Goal: Task Accomplishment & Management: Manage account settings

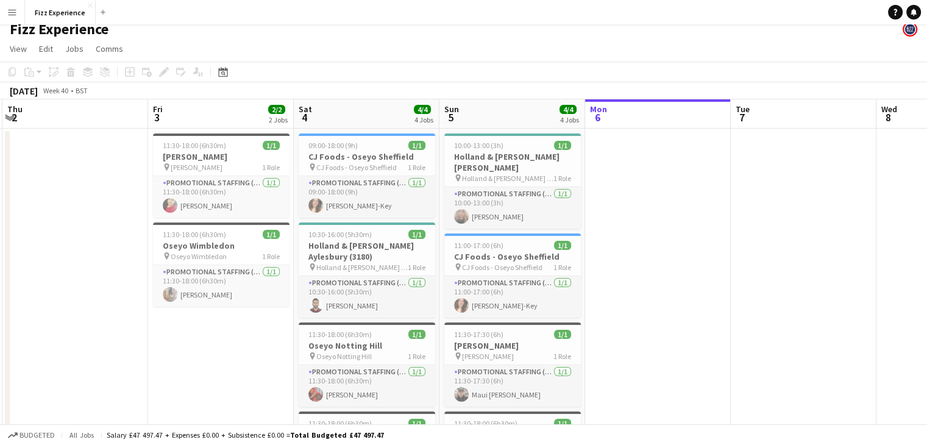
scroll to position [5, 0]
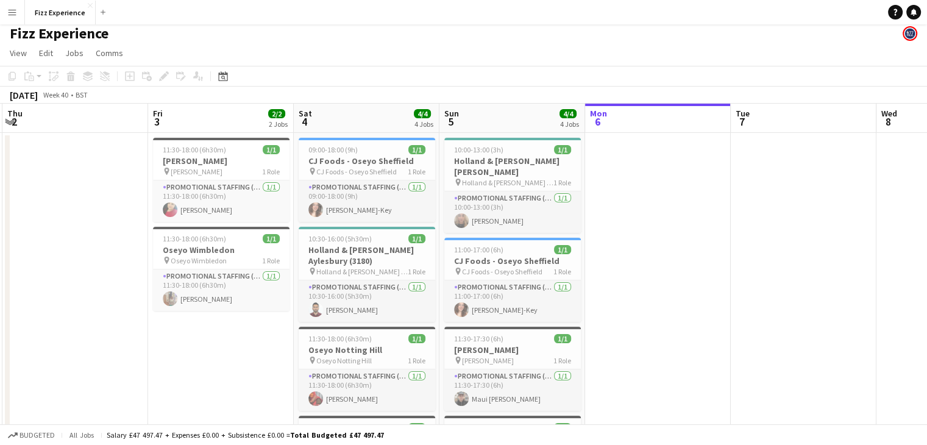
click at [15, 7] on app-icon "Menu" at bounding box center [12, 12] width 10 height 10
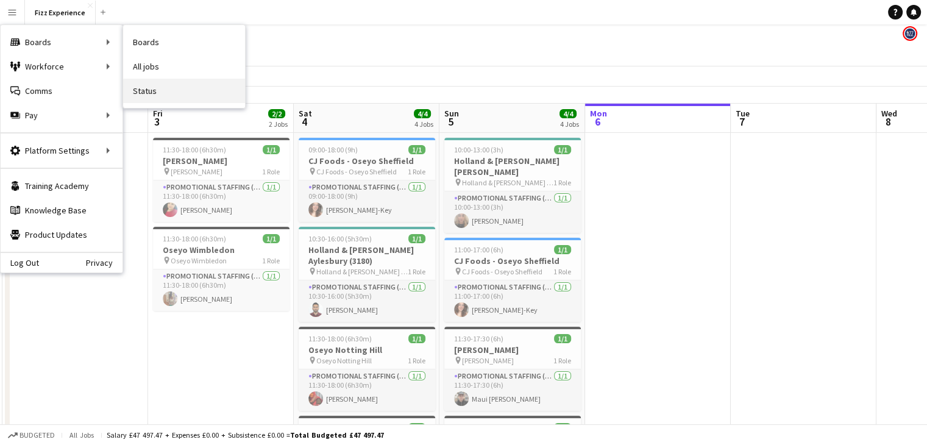
click at [162, 94] on link "Status" at bounding box center [184, 91] width 122 height 24
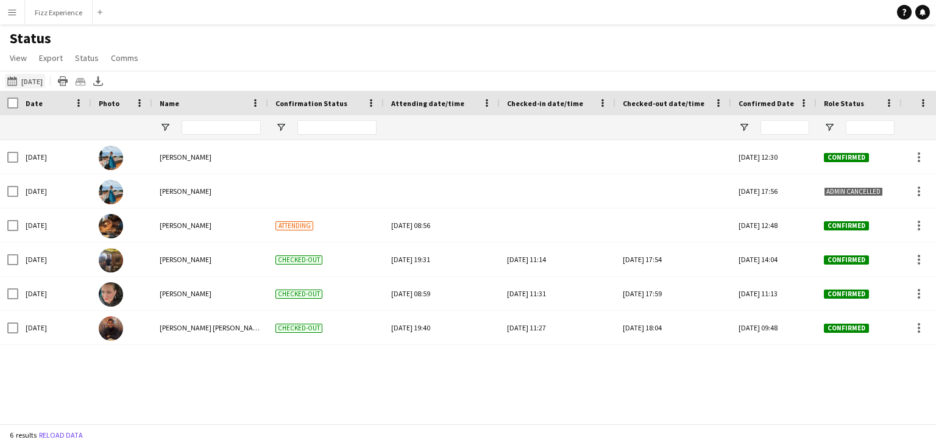
click at [41, 84] on button "[DATE] to [DATE] [DATE]" at bounding box center [25, 81] width 40 height 15
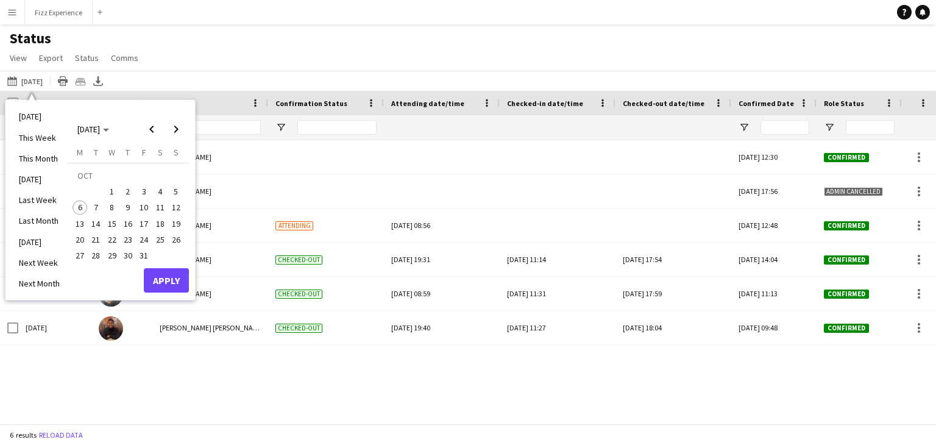
click at [163, 191] on span "4" at bounding box center [160, 191] width 15 height 15
click at [169, 285] on button "Apply" at bounding box center [166, 280] width 45 height 24
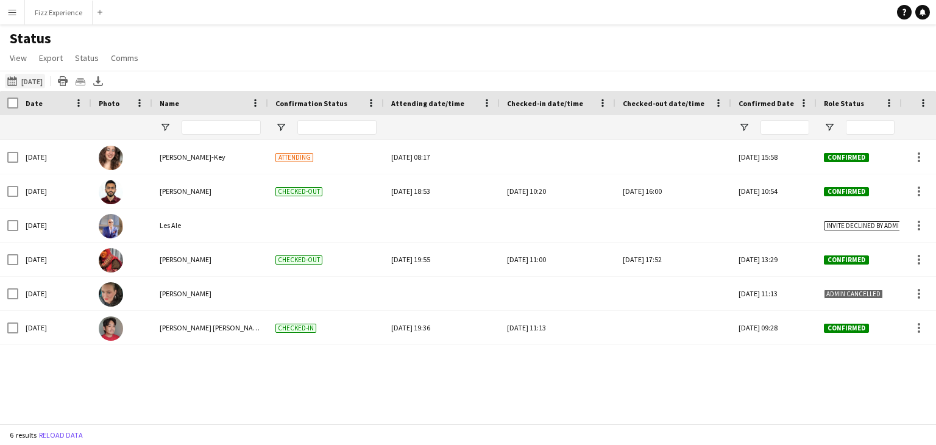
click at [45, 78] on button "[DATE] to [DATE] [DATE]" at bounding box center [25, 81] width 40 height 15
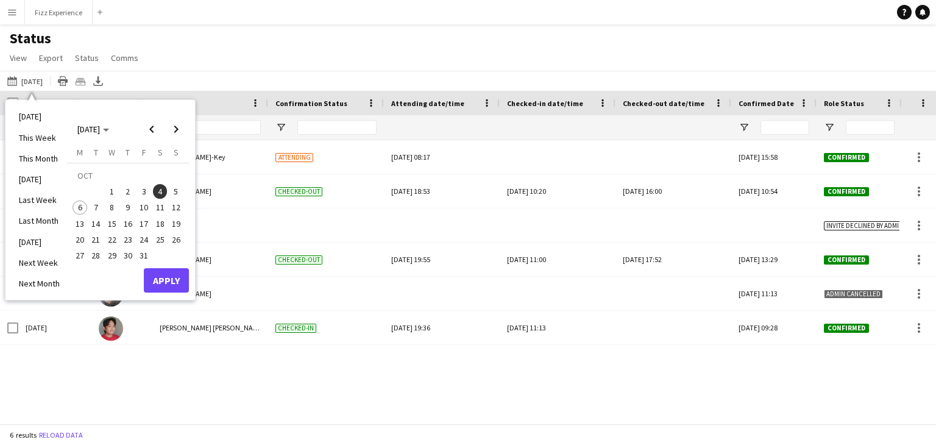
click at [170, 187] on span "5" at bounding box center [176, 191] width 15 height 15
click at [178, 284] on button "Apply" at bounding box center [166, 280] width 45 height 24
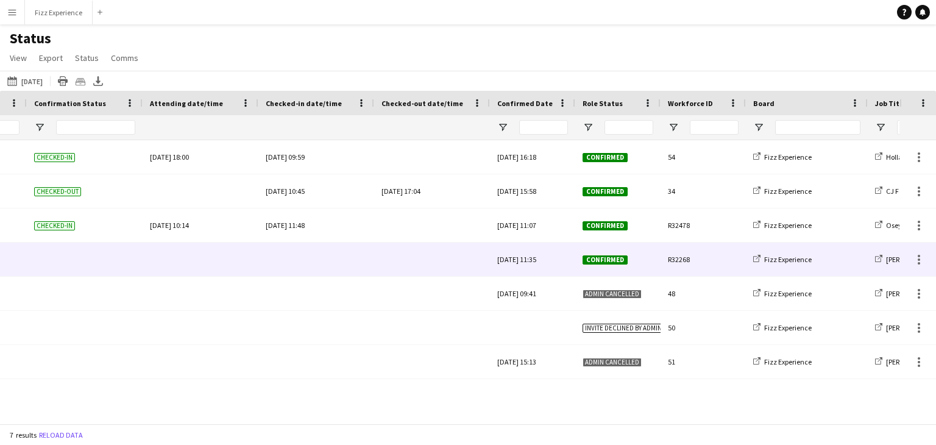
scroll to position [0, 271]
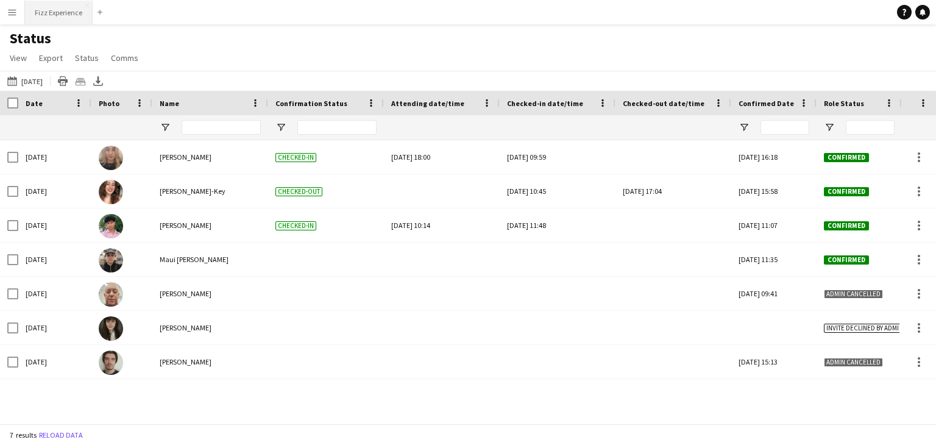
click at [56, 8] on button "Fizz Experience Close" at bounding box center [59, 13] width 68 height 24
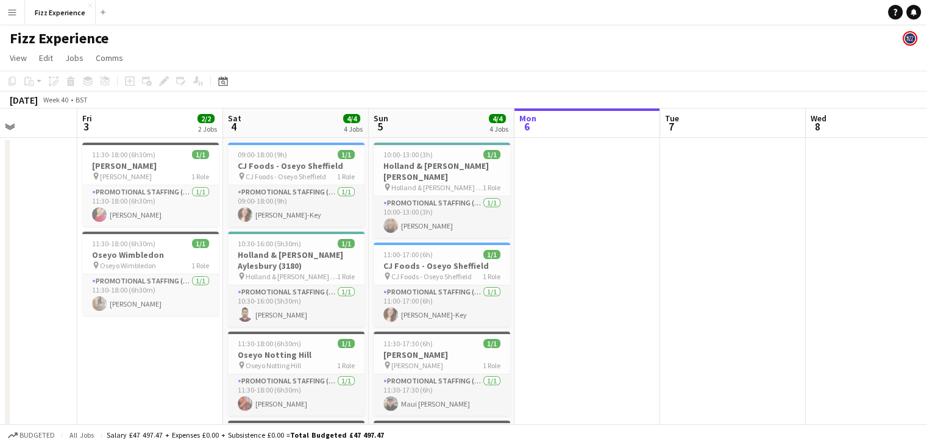
click at [19, 10] on button "Menu" at bounding box center [12, 12] width 24 height 24
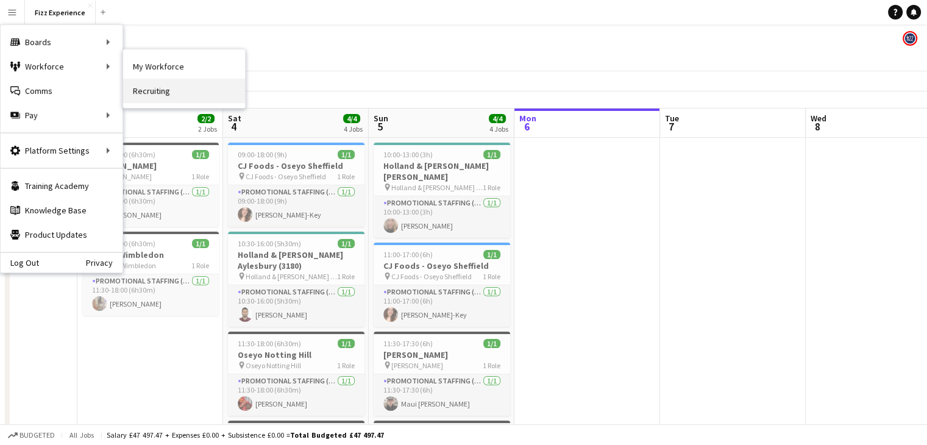
click at [156, 87] on link "Recruiting" at bounding box center [184, 91] width 122 height 24
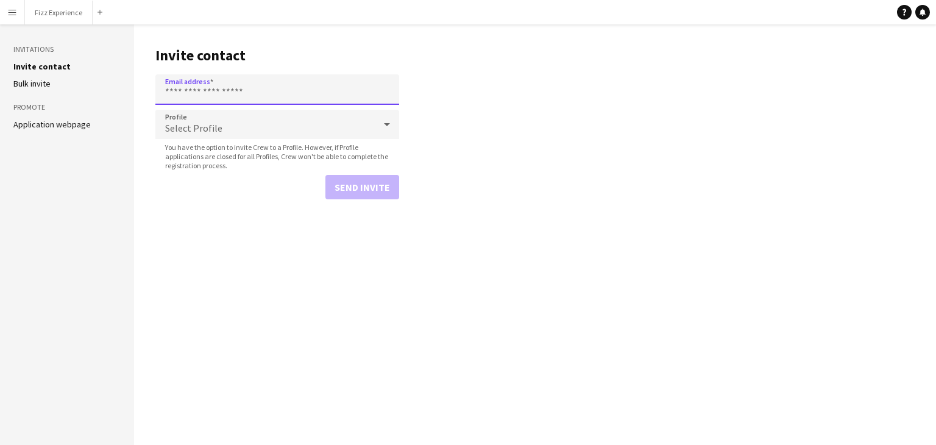
click at [215, 95] on input "Email address" at bounding box center [277, 89] width 244 height 30
paste input "**********"
type input "**********"
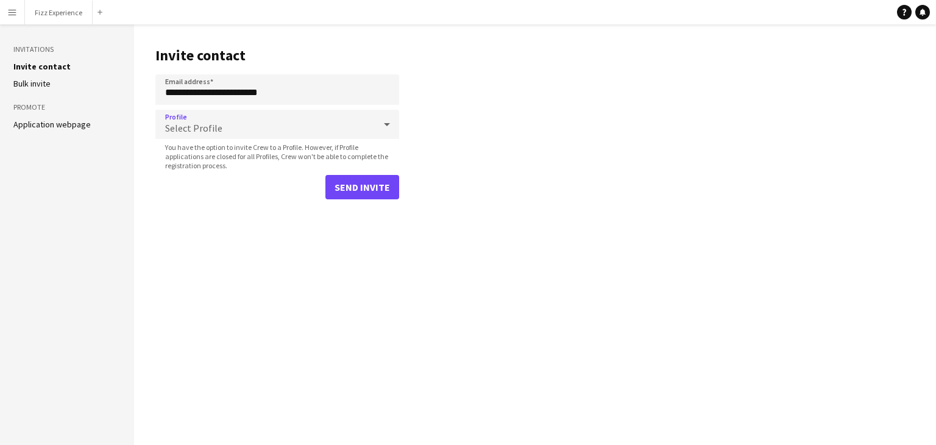
click at [379, 127] on div at bounding box center [387, 124] width 24 height 24
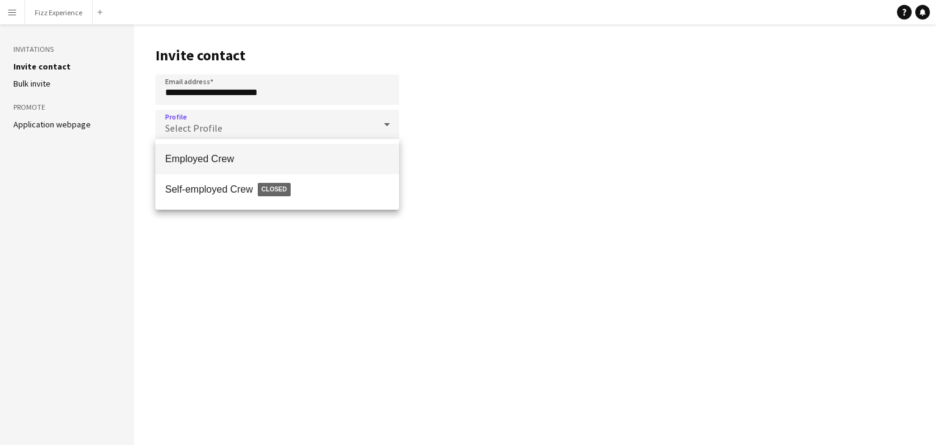
click at [336, 156] on span "Employed Crew" at bounding box center [277, 159] width 224 height 12
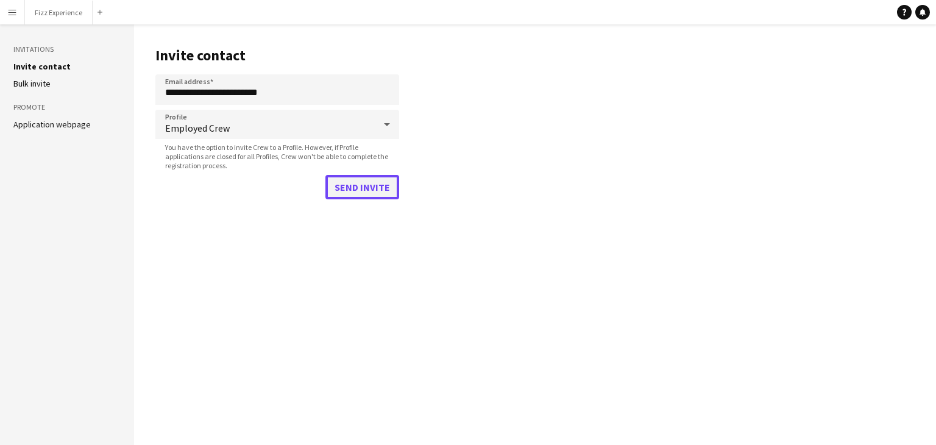
click at [358, 190] on button "Send invite" at bounding box center [363, 187] width 74 height 24
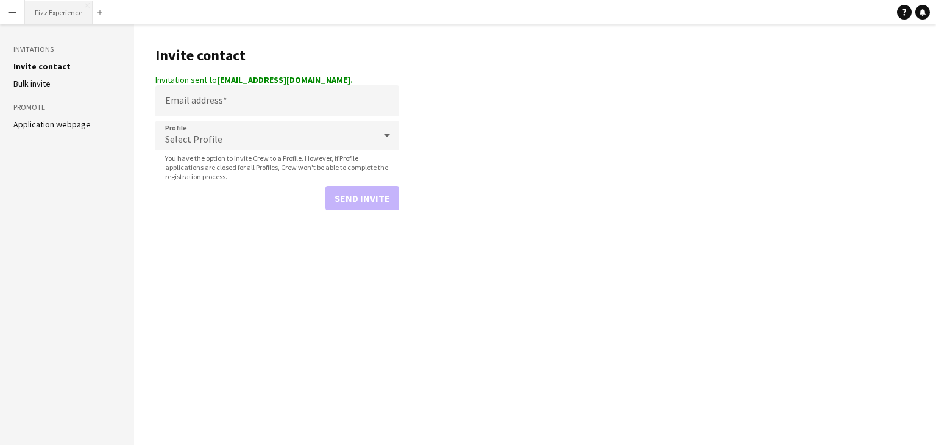
click at [73, 14] on button "Fizz Experience Close" at bounding box center [59, 13] width 68 height 24
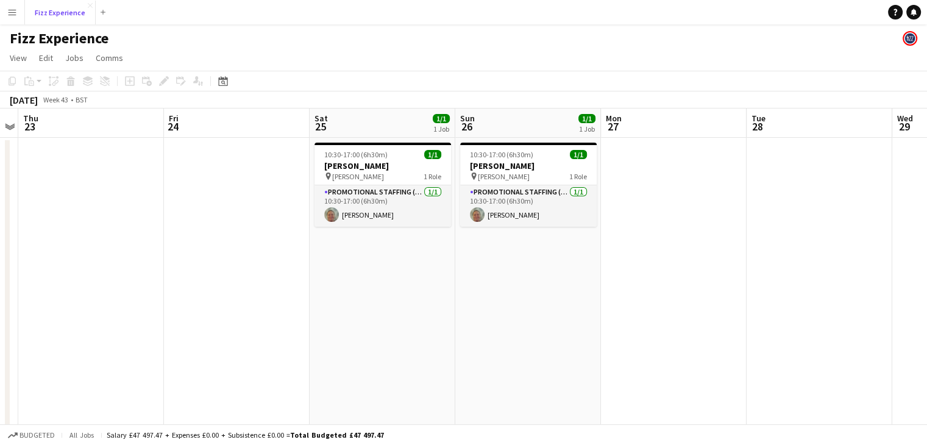
scroll to position [0, 274]
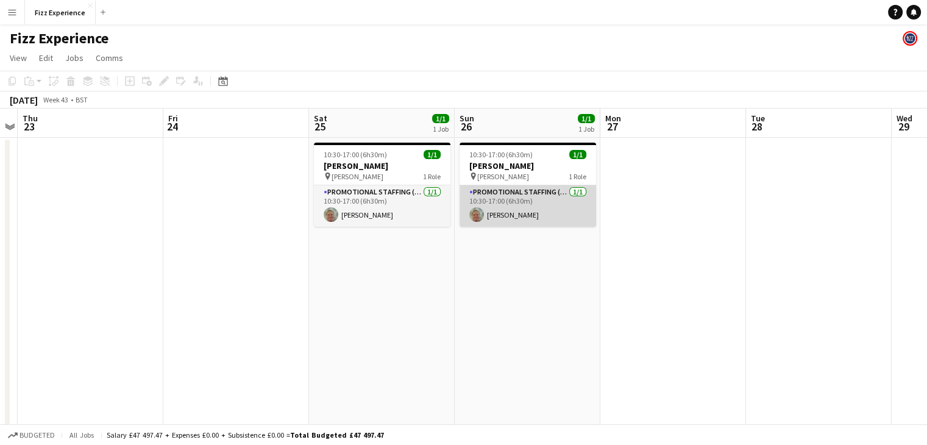
click at [535, 212] on app-card-role "Promotional Staffing (Brand Ambassadors) [DATE] 10:30-17:00 (6h30m) [PERSON_NAM…" at bounding box center [528, 205] width 137 height 41
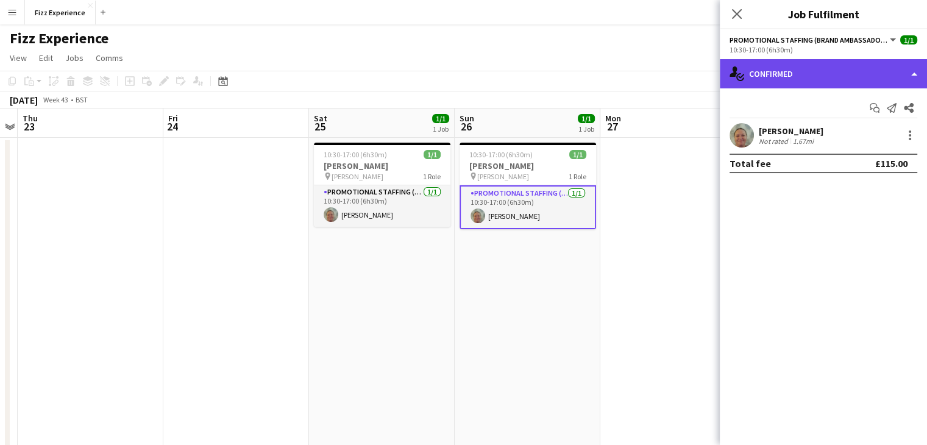
click at [831, 81] on div "single-neutral-actions-check-2 Confirmed" at bounding box center [823, 73] width 207 height 29
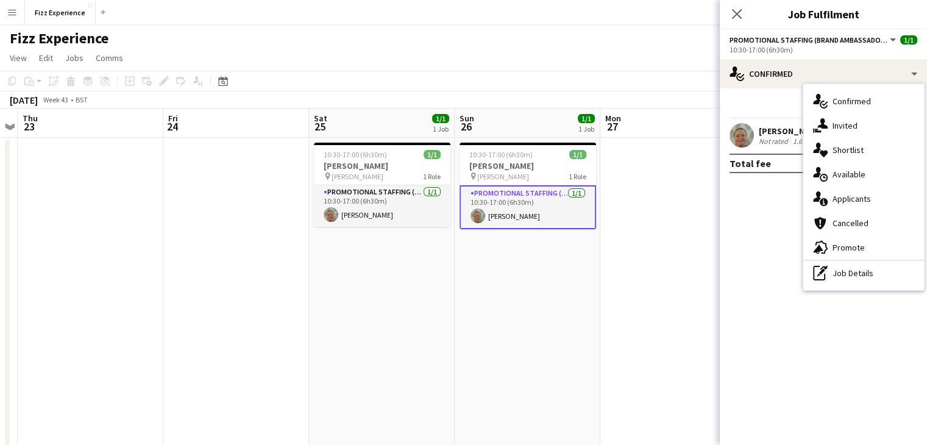
click at [783, 185] on mat-expansion-panel "check Confirmed Start chat Send notification Share [PERSON_NAME] Not rated 1.67…" at bounding box center [823, 266] width 207 height 357
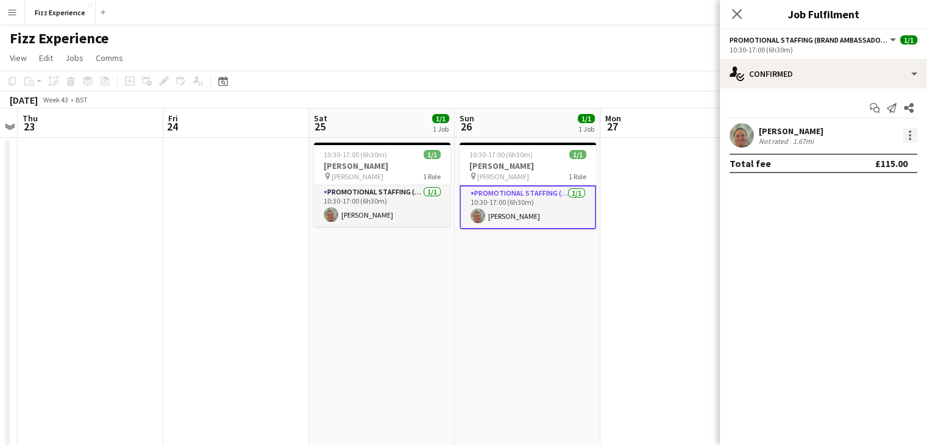
click at [906, 138] on div at bounding box center [910, 135] width 15 height 15
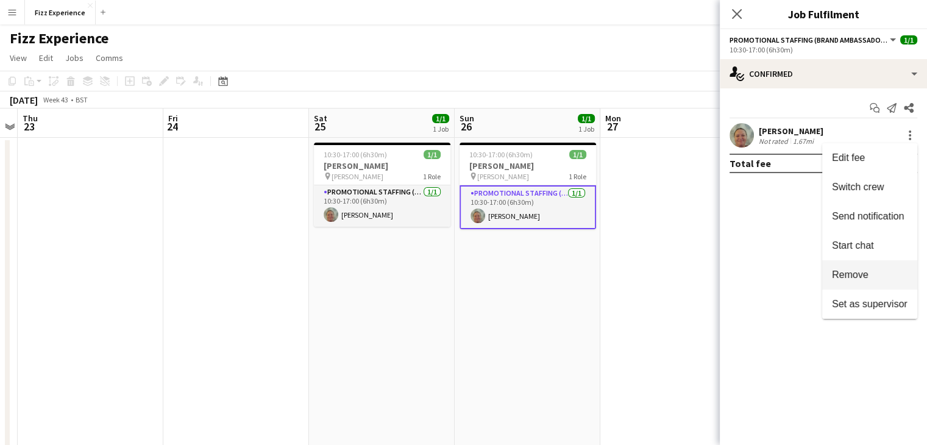
click at [855, 277] on span "Remove" at bounding box center [850, 274] width 37 height 10
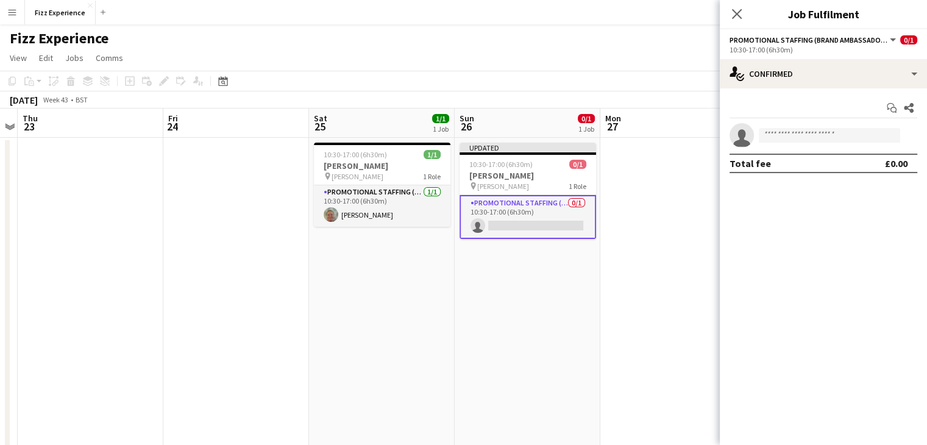
click at [674, 197] on app-date-cell at bounding box center [673, 341] width 146 height 406
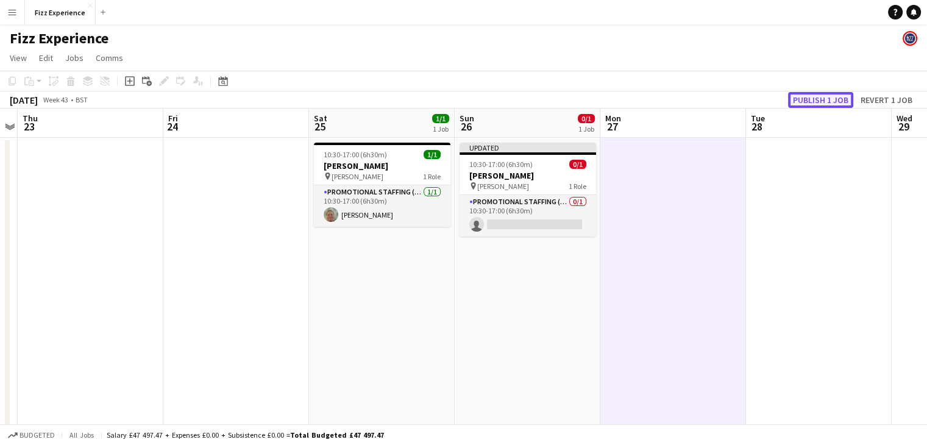
click at [822, 96] on button "Publish 1 job" at bounding box center [820, 100] width 65 height 16
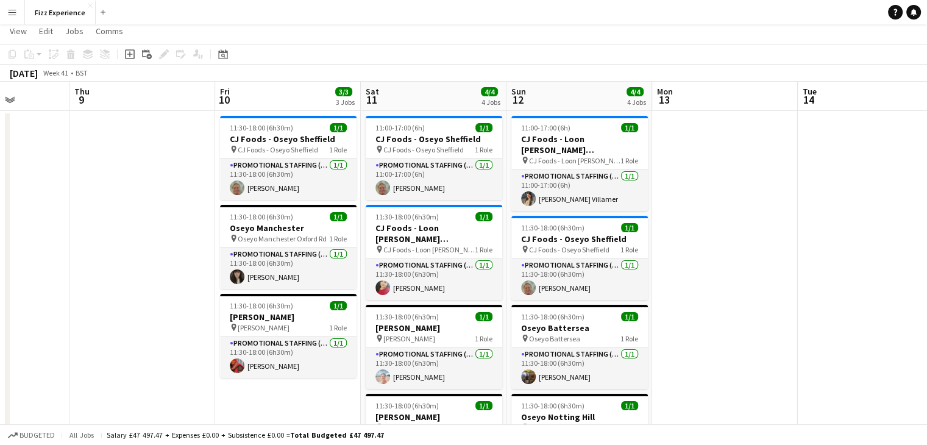
scroll to position [0, 0]
